Goal: Task Accomplishment & Management: Use online tool/utility

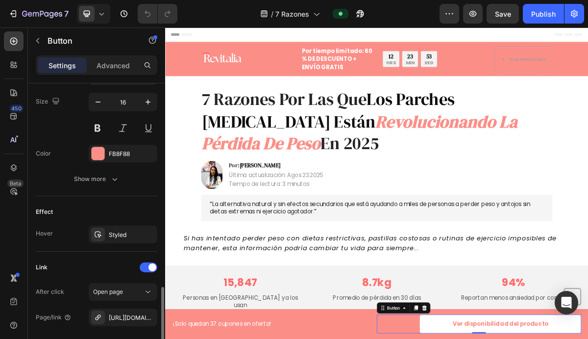
scroll to position [496, 0]
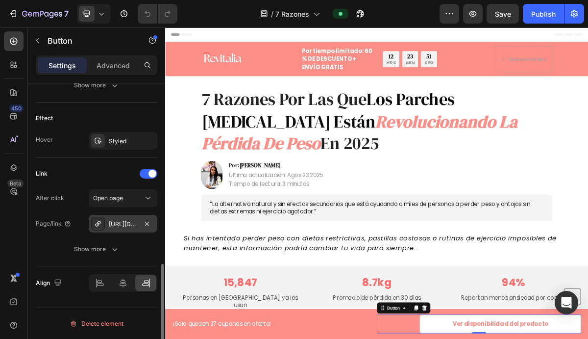
click at [131, 224] on div "[URL][DOMAIN_NAME]" at bounding box center [123, 224] width 28 height 9
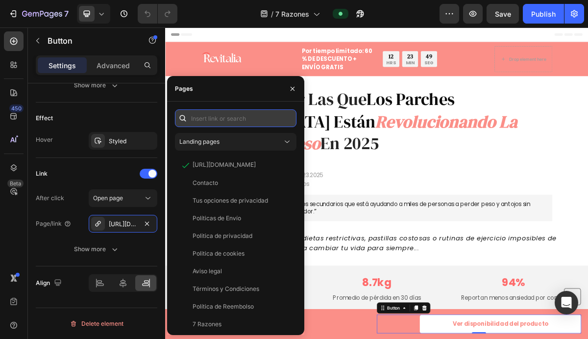
click at [214, 124] on input "text" at bounding box center [236, 118] width 122 height 18
paste input "[URL][DOMAIN_NAME]"
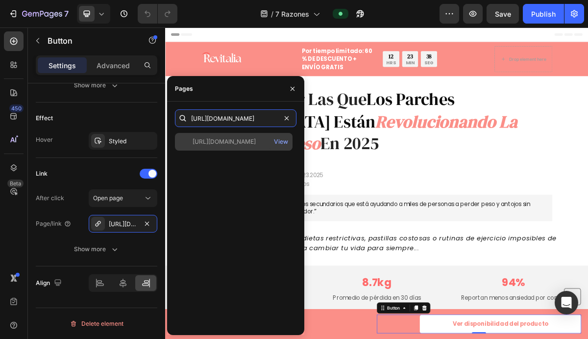
type input "[URL][DOMAIN_NAME]"
click at [228, 142] on div "[URL][DOMAIN_NAME]" at bounding box center [224, 141] width 63 height 9
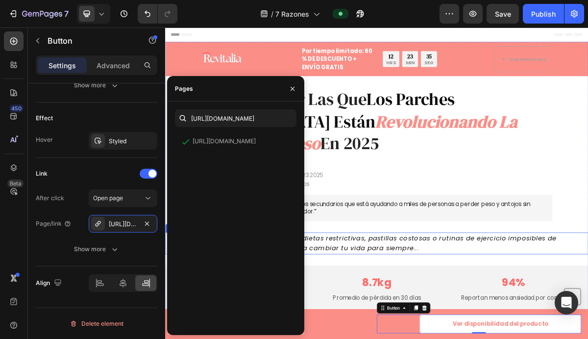
click at [529, 314] on icon "Si has intentado perder peso con dietas restrictivas, pastillas costosas o ruti…" at bounding box center [450, 327] width 519 height 26
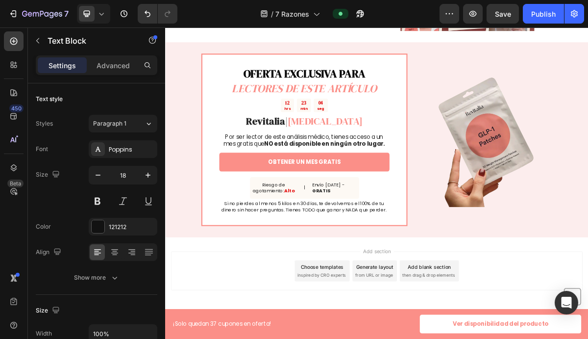
scroll to position [2363, 0]
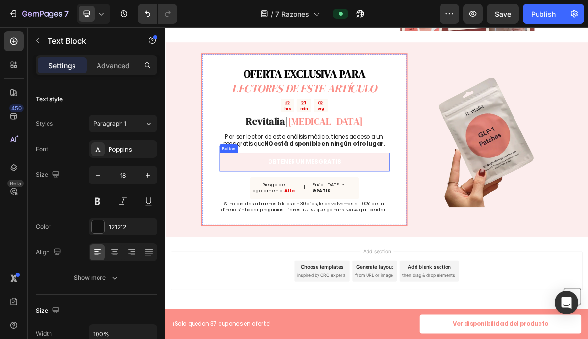
click at [450, 218] on link "OBTENER UN MES GRATIS" at bounding box center [358, 214] width 237 height 26
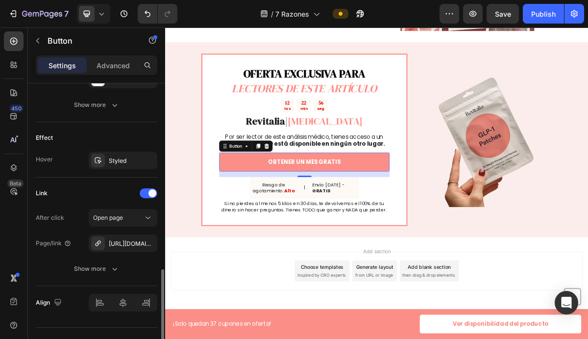
scroll to position [496, 0]
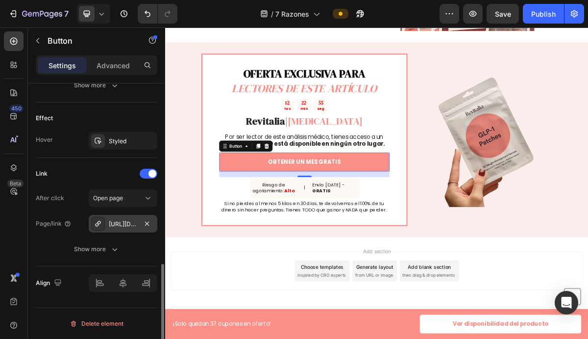
click at [130, 222] on div "[URL][DOMAIN_NAME]" at bounding box center [123, 224] width 28 height 9
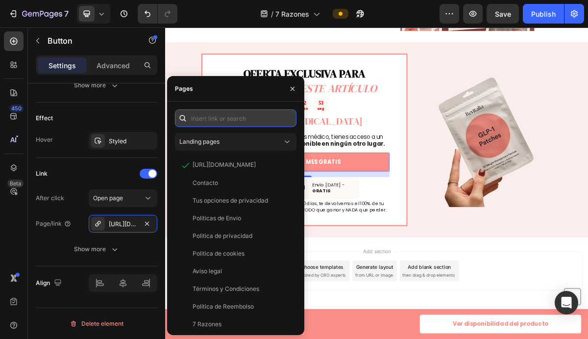
click at [235, 122] on input "text" at bounding box center [236, 118] width 122 height 18
paste input "[URL][DOMAIN_NAME]"
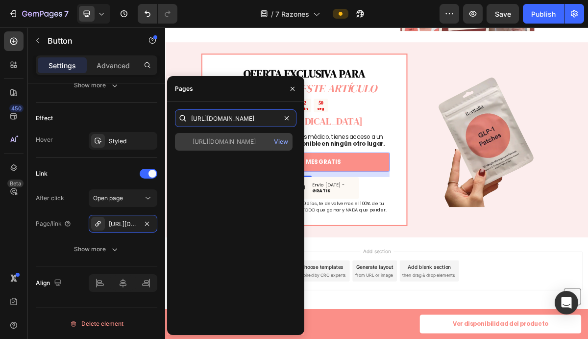
type input "[URL][DOMAIN_NAME]"
click at [252, 144] on div "[URL][DOMAIN_NAME]" at bounding box center [224, 141] width 63 height 9
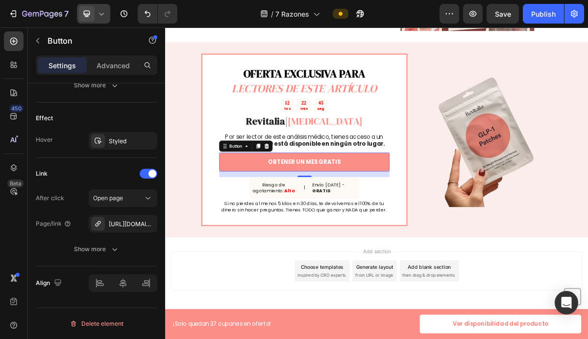
click at [83, 13] on icon at bounding box center [87, 14] width 10 height 10
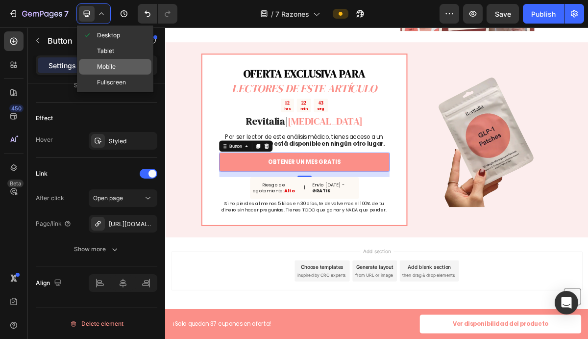
click at [116, 63] on div "Mobile" at bounding box center [115, 67] width 73 height 16
type input "12"
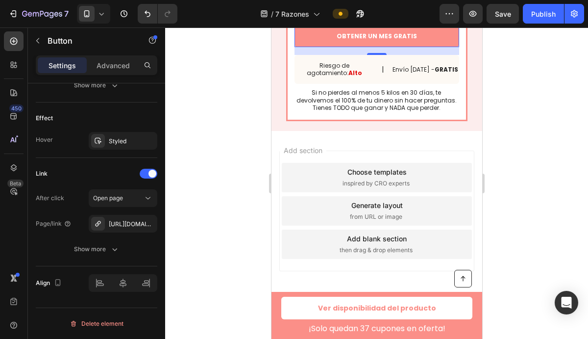
scroll to position [2818, 0]
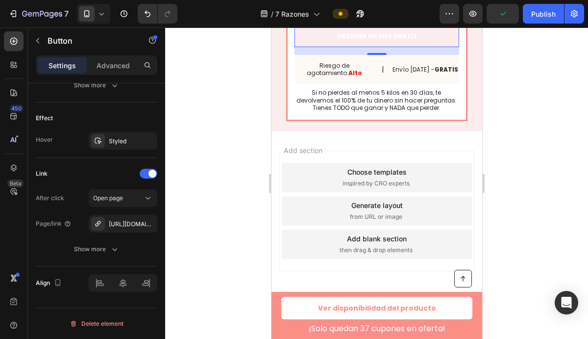
click at [427, 47] on link "OBTENER UN MES GRATIS" at bounding box center [376, 36] width 165 height 22
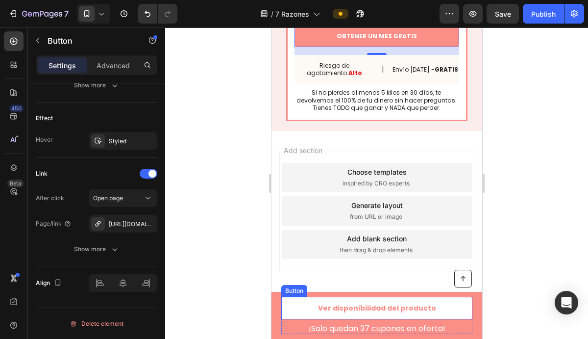
click at [450, 307] on link "Ver disponibilidad del producto" at bounding box center [376, 308] width 191 height 23
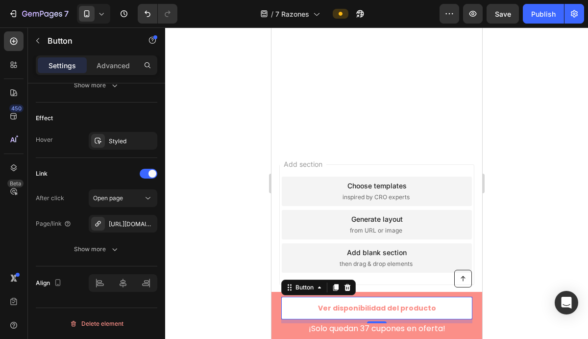
scroll to position [3286, 0]
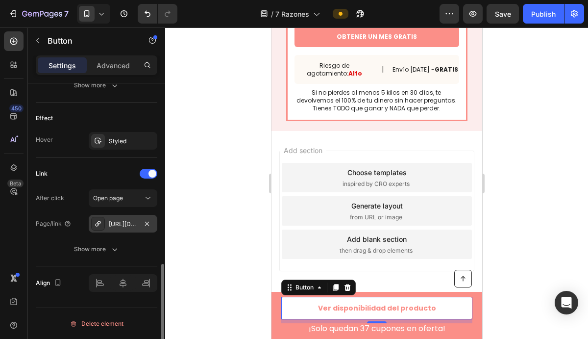
click at [130, 223] on div "[URL][DOMAIN_NAME]" at bounding box center [123, 224] width 28 height 9
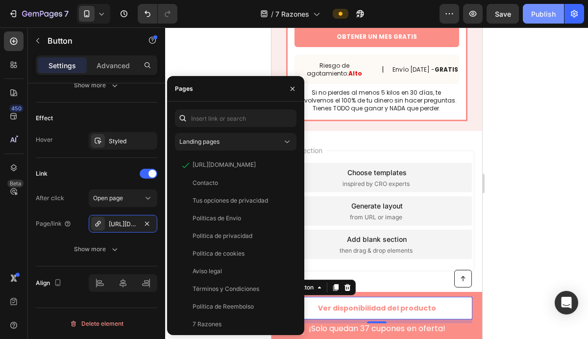
click at [552, 21] on button "Publish" at bounding box center [543, 14] width 41 height 20
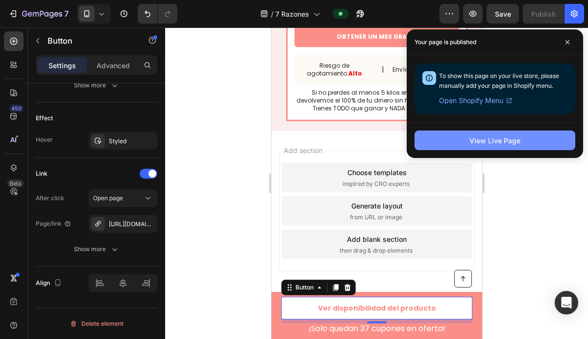
click at [535, 141] on button "View Live Page" at bounding box center [495, 140] width 161 height 20
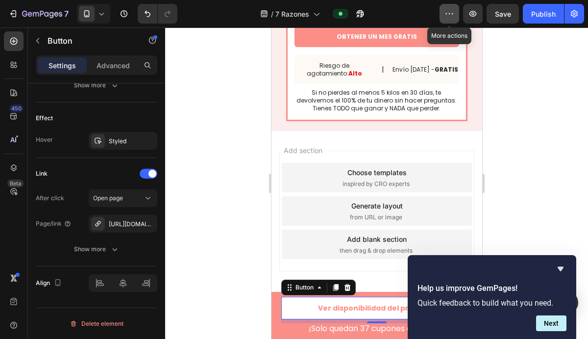
click at [449, 13] on icon "button" at bounding box center [450, 14] width 10 height 10
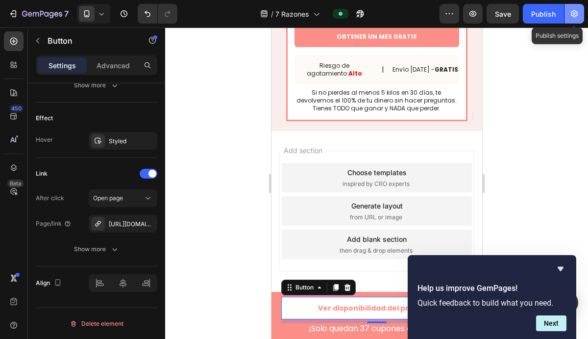
click at [575, 15] on icon "button" at bounding box center [574, 13] width 7 height 7
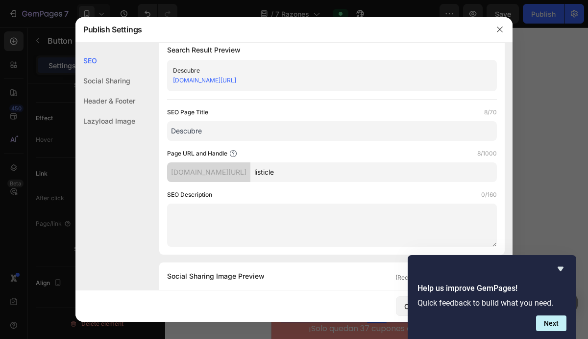
scroll to position [12, 0]
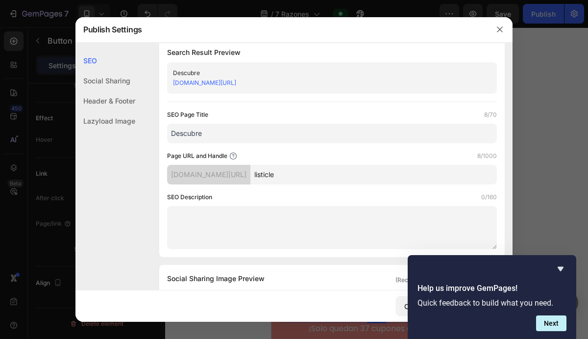
click at [332, 172] on input "listicle" at bounding box center [373, 175] width 247 height 20
type input "l"
type input "7-razones"
click at [400, 153] on div "Page URL and Handle 9/1000" at bounding box center [332, 156] width 330 height 10
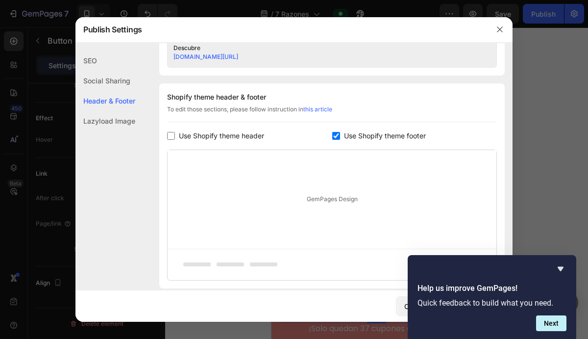
scroll to position [498, 0]
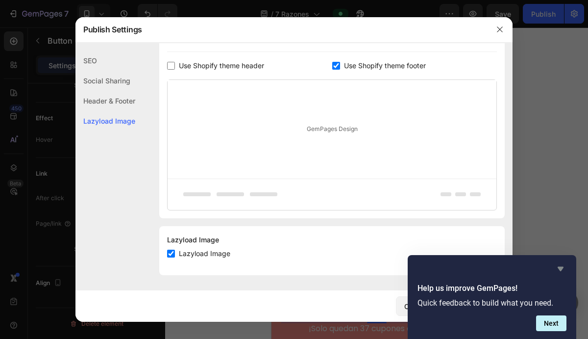
click at [560, 270] on icon "Hide survey" at bounding box center [561, 269] width 6 height 4
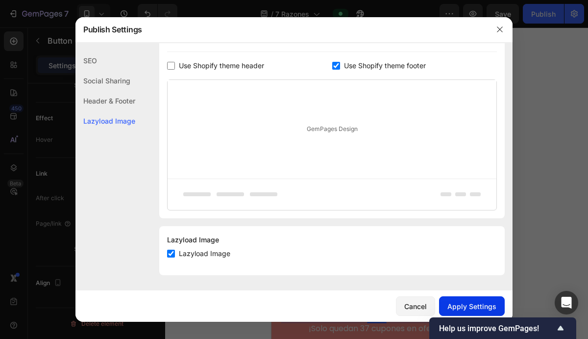
click at [475, 301] on div "Apply Settings" at bounding box center [471, 306] width 49 height 10
click at [499, 30] on icon "button" at bounding box center [500, 29] width 8 height 8
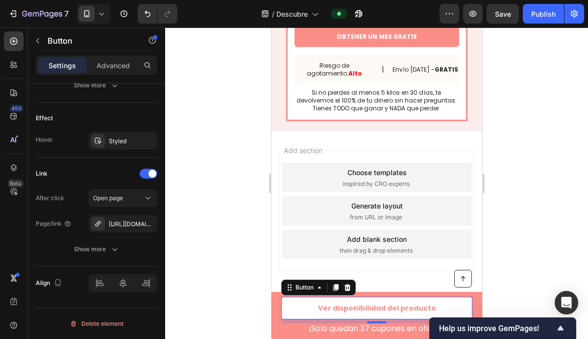
scroll to position [3286, 0]
click at [449, 306] on link "Ver disponibilidad del producto" at bounding box center [376, 308] width 191 height 23
click at [139, 224] on div "[URL][DOMAIN_NAME]" at bounding box center [123, 224] width 69 height 18
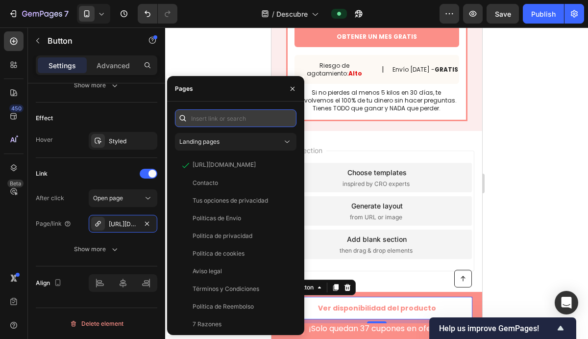
click at [246, 124] on input "text" at bounding box center [236, 118] width 122 height 18
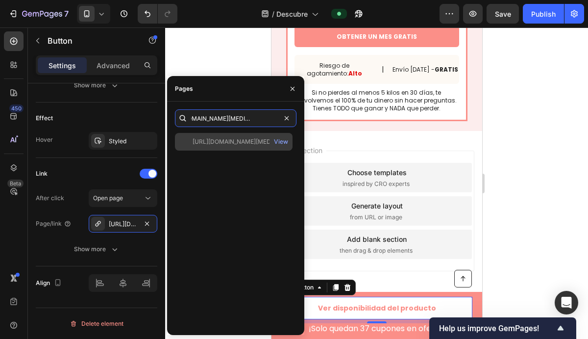
type input "[URL][DOMAIN_NAME][MEDICAL_DATA]"
click at [247, 143] on div "[URL][DOMAIN_NAME][MEDICAL_DATA]" at bounding box center [240, 141] width 94 height 9
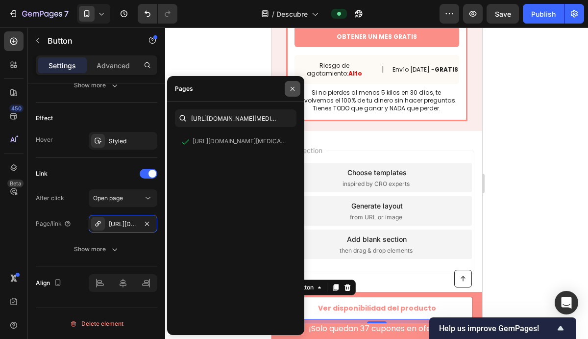
click at [295, 93] on button "button" at bounding box center [293, 89] width 16 height 16
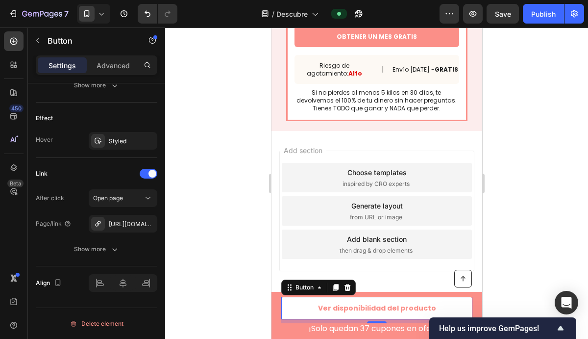
scroll to position [3214, 0]
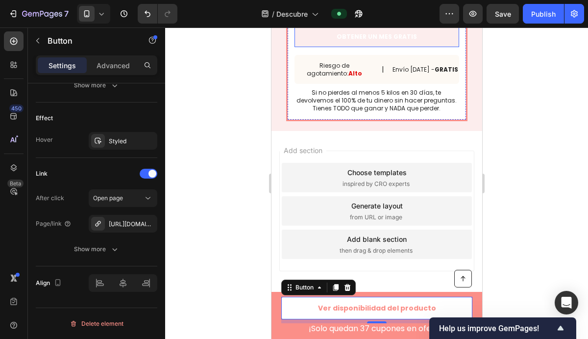
click at [423, 48] on link "OBTENER UN MES GRATIS" at bounding box center [376, 37] width 165 height 22
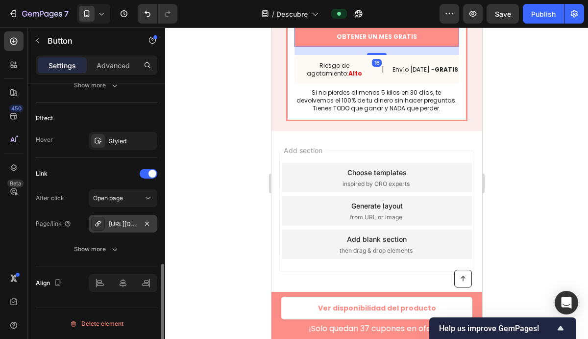
click at [137, 220] on div "[URL][DOMAIN_NAME]" at bounding box center [123, 224] width 28 height 9
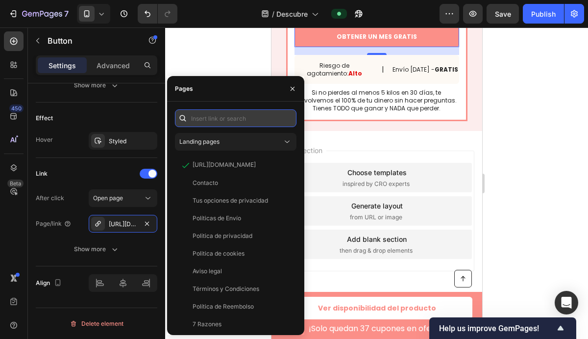
click at [224, 116] on input "text" at bounding box center [236, 118] width 122 height 18
paste input "[URL][DOMAIN_NAME][MEDICAL_DATA]"
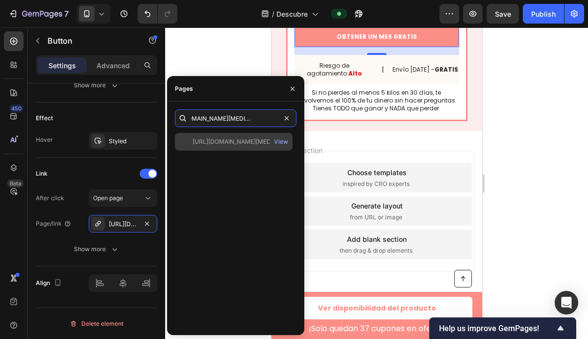
type input "[URL][DOMAIN_NAME][MEDICAL_DATA]"
click at [240, 143] on div "[URL][DOMAIN_NAME][MEDICAL_DATA]" at bounding box center [240, 141] width 94 height 9
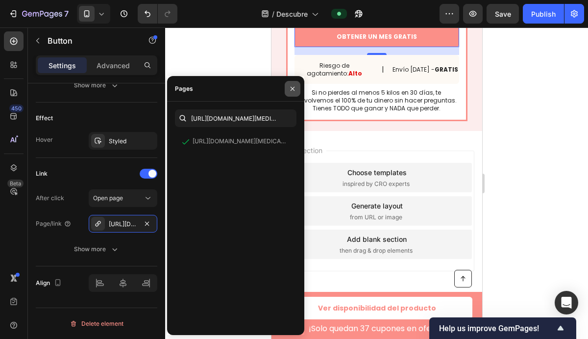
click at [291, 90] on icon "button" at bounding box center [293, 88] width 4 height 4
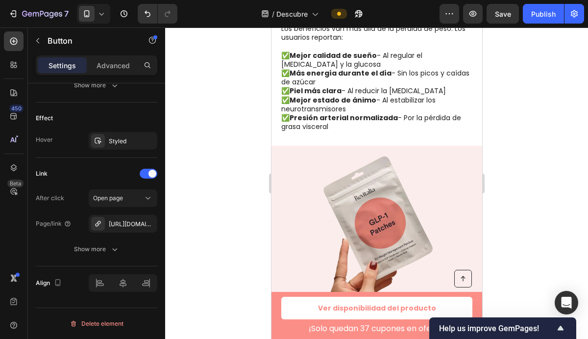
scroll to position [2850, 0]
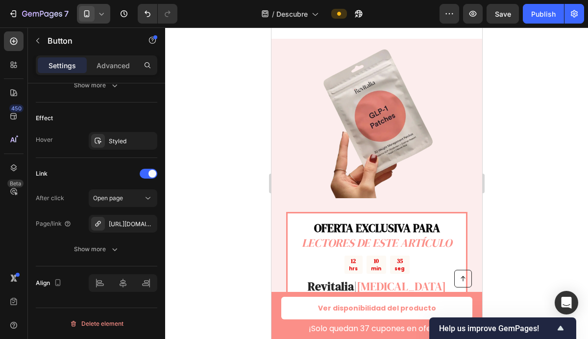
click at [87, 16] on icon at bounding box center [87, 15] width 2 height 1
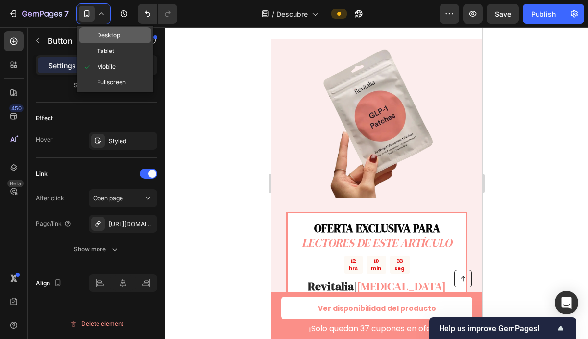
click at [122, 33] on div "Desktop" at bounding box center [115, 35] width 73 height 16
type input "16"
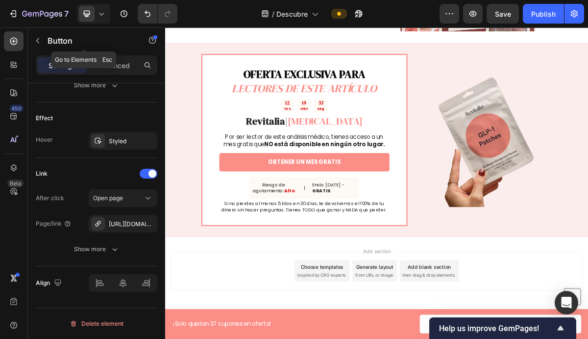
scroll to position [2799, 0]
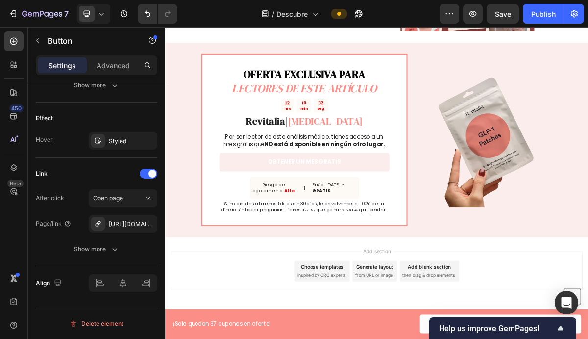
click at [427, 212] on link "OBTENER UN MES GRATIS" at bounding box center [358, 215] width 237 height 26
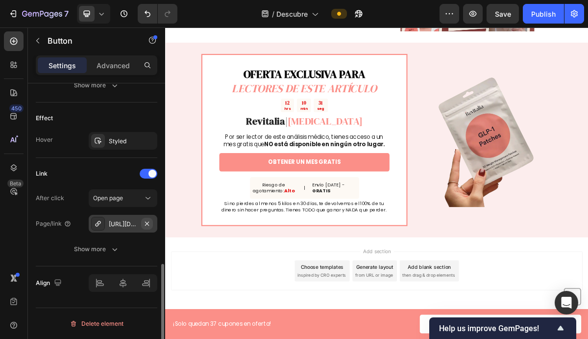
click at [141, 223] on button "button" at bounding box center [147, 224] width 12 height 12
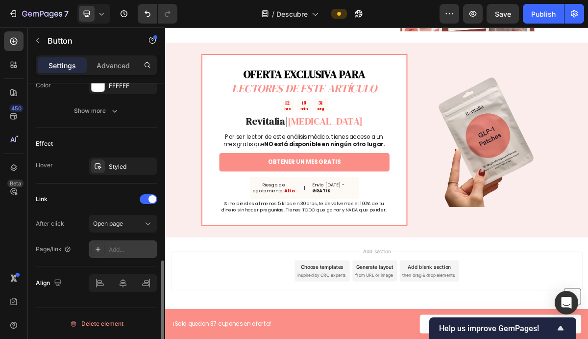
scroll to position [470, 0]
click at [120, 222] on span "Open page" at bounding box center [108, 223] width 30 height 7
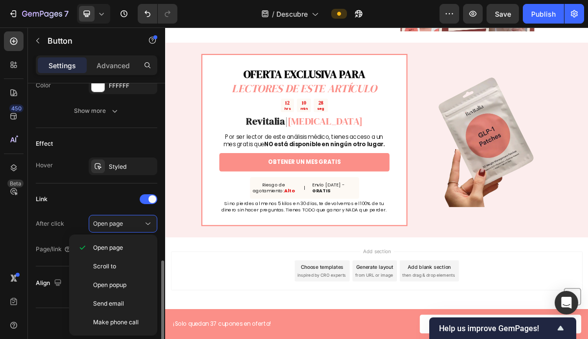
click at [122, 205] on div "Link" at bounding box center [97, 199] width 122 height 16
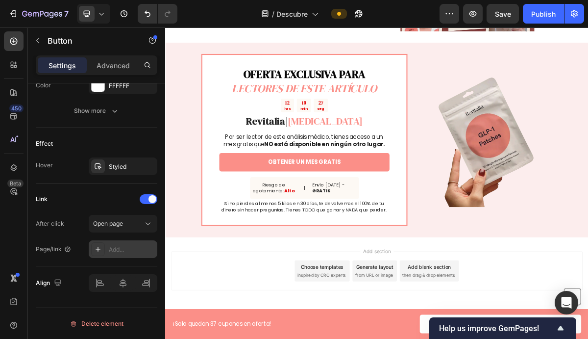
click at [132, 243] on div "Add..." at bounding box center [123, 249] width 69 height 18
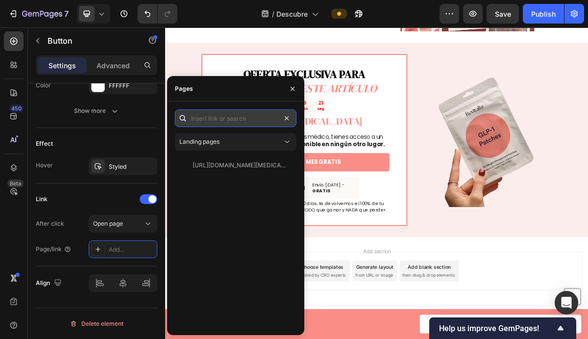
scroll to position [0, 0]
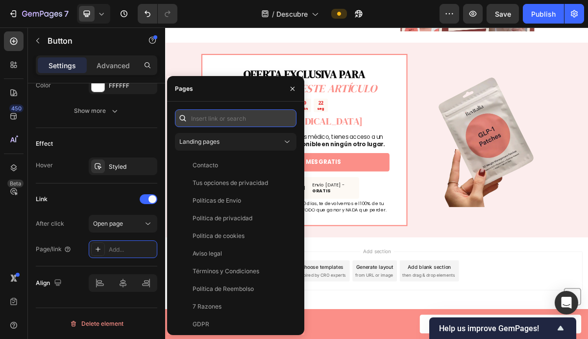
click at [250, 118] on input "text" at bounding box center [236, 118] width 122 height 18
paste input "[URL][DOMAIN_NAME][MEDICAL_DATA]"
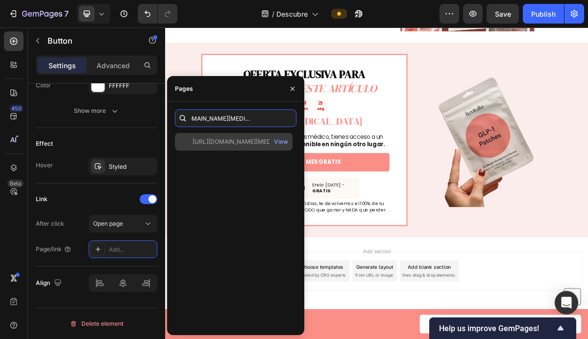
type input "[URL][DOMAIN_NAME][MEDICAL_DATA]"
click at [233, 144] on div "[URL][DOMAIN_NAME][MEDICAL_DATA]" at bounding box center [240, 141] width 94 height 9
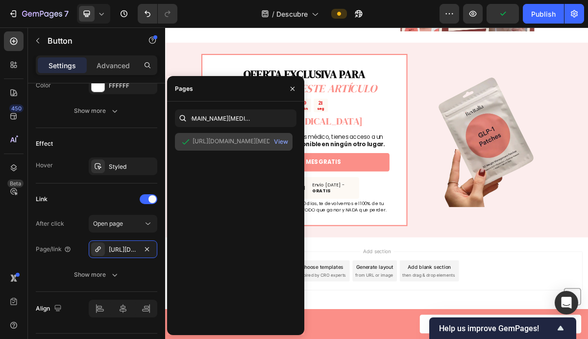
scroll to position [0, 0]
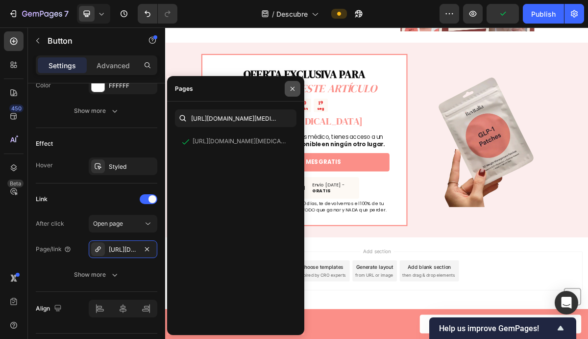
click at [295, 84] on button "button" at bounding box center [293, 89] width 16 height 16
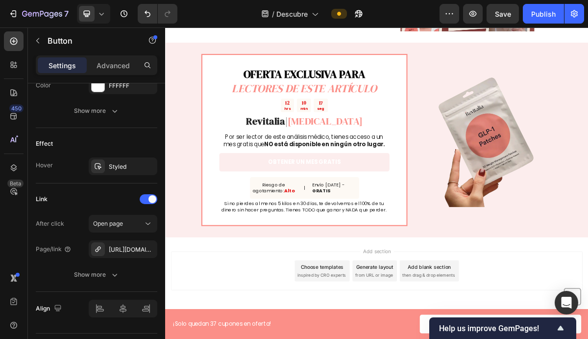
click at [426, 216] on link "OBTENER UN MES GRATIS" at bounding box center [358, 215] width 237 height 26
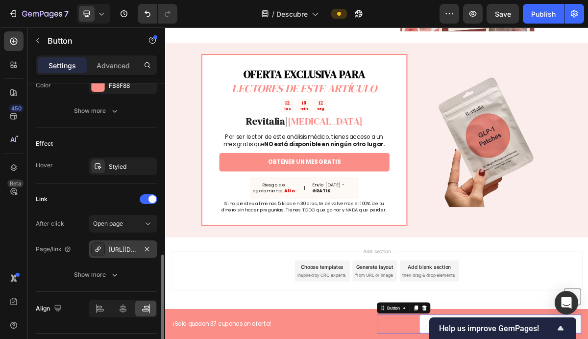
click at [131, 249] on div "[URL][DOMAIN_NAME][MEDICAL_DATA]" at bounding box center [123, 249] width 28 height 9
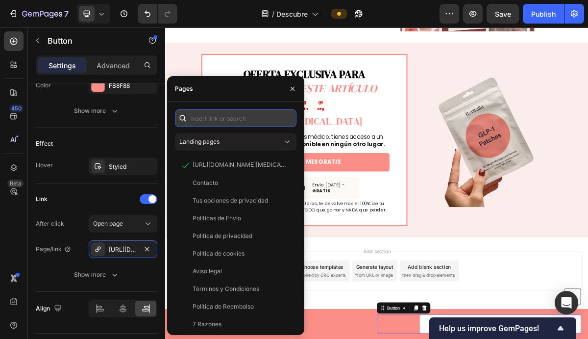
click at [245, 124] on input "text" at bounding box center [236, 118] width 122 height 18
paste input "[URL][DOMAIN_NAME][MEDICAL_DATA]"
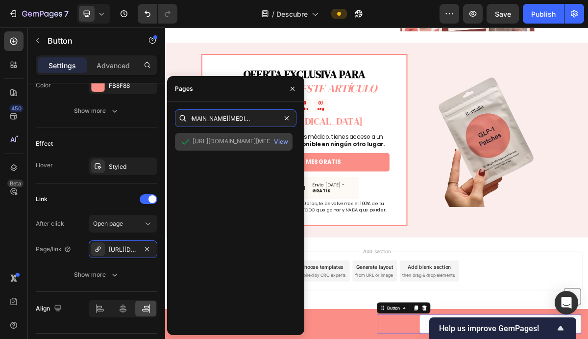
type input "[URL][DOMAIN_NAME][MEDICAL_DATA]"
click at [237, 139] on div "[URL][DOMAIN_NAME][MEDICAL_DATA]" at bounding box center [240, 141] width 94 height 9
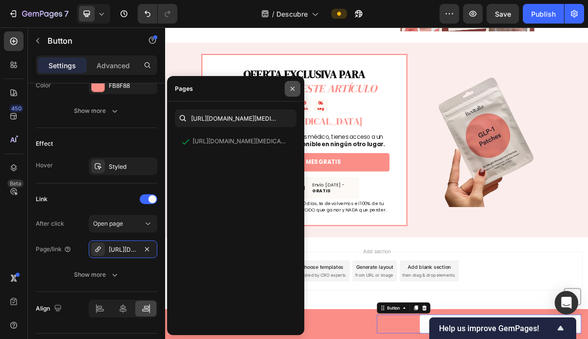
click at [291, 89] on icon "button" at bounding box center [293, 89] width 8 height 8
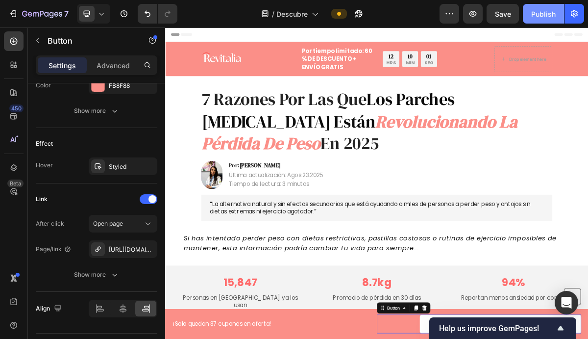
click at [539, 9] on div "Publish" at bounding box center [543, 14] width 25 height 10
